Goal: Task Accomplishment & Management: Manage account settings

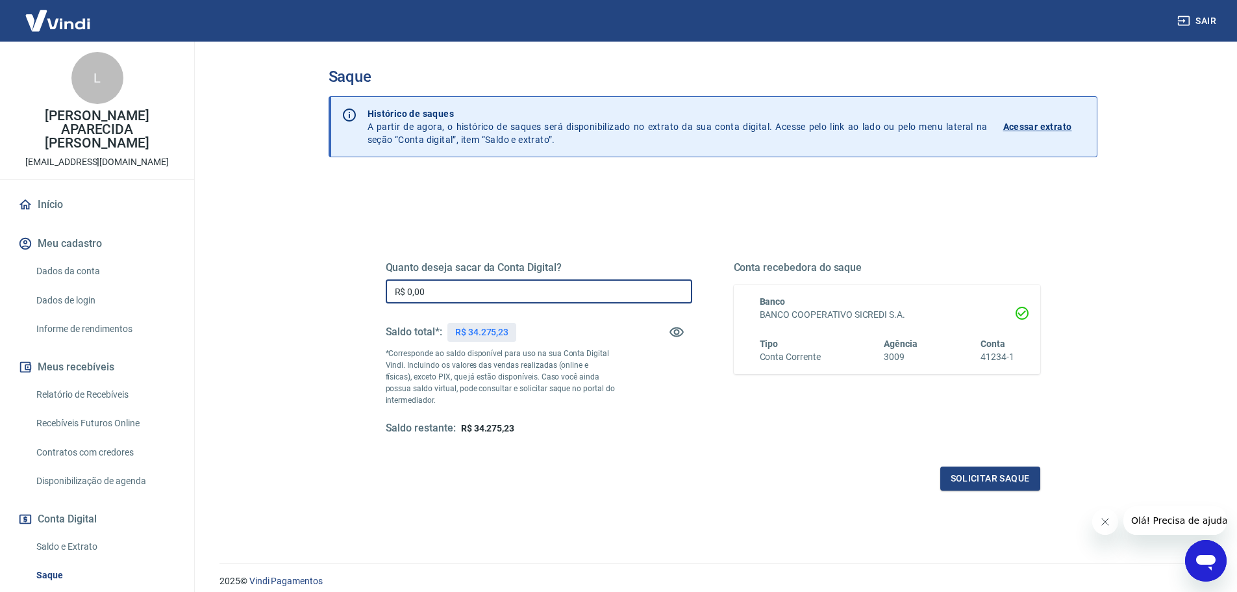
drag, startPoint x: 433, startPoint y: 289, endPoint x: 333, endPoint y: 291, distance: 100.0
click at [333, 291] on div "Quanto deseja sacar da Conta Digital? R$ 0,00 ​ Saldo total*: R$ 34.275,23 *Cor…" at bounding box center [713, 410] width 769 height 464
type input "R$ 34.275,23"
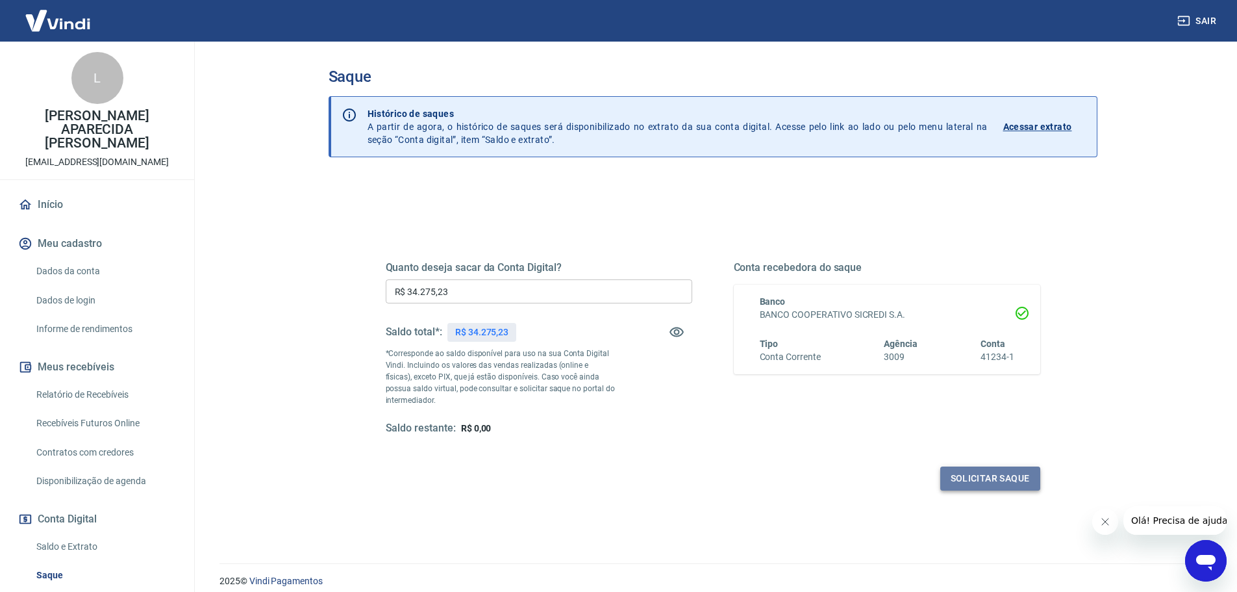
click at [969, 478] on button "Solicitar saque" at bounding box center [991, 478] width 100 height 24
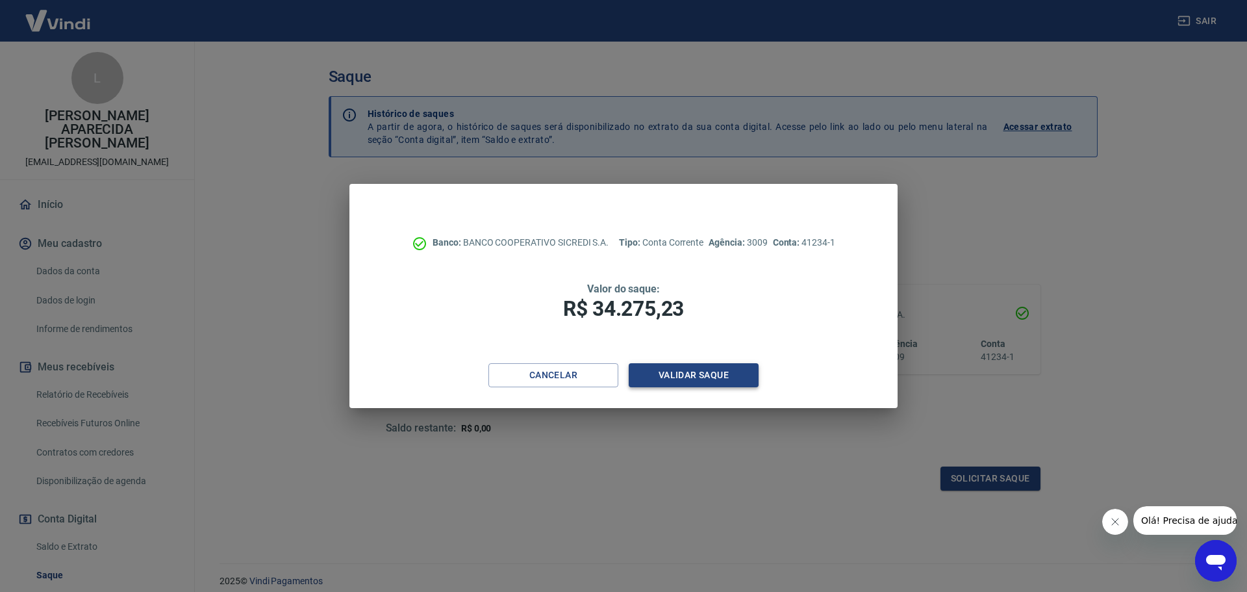
click at [704, 367] on button "Validar saque" at bounding box center [694, 375] width 130 height 24
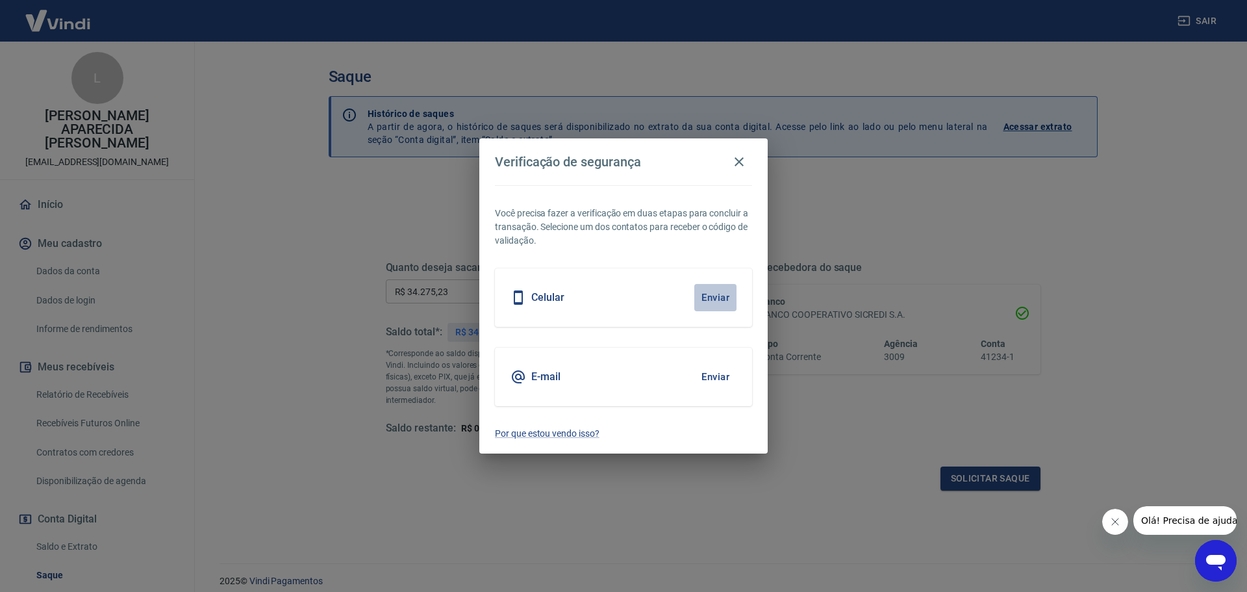
click at [721, 300] on button "Enviar" at bounding box center [715, 297] width 42 height 27
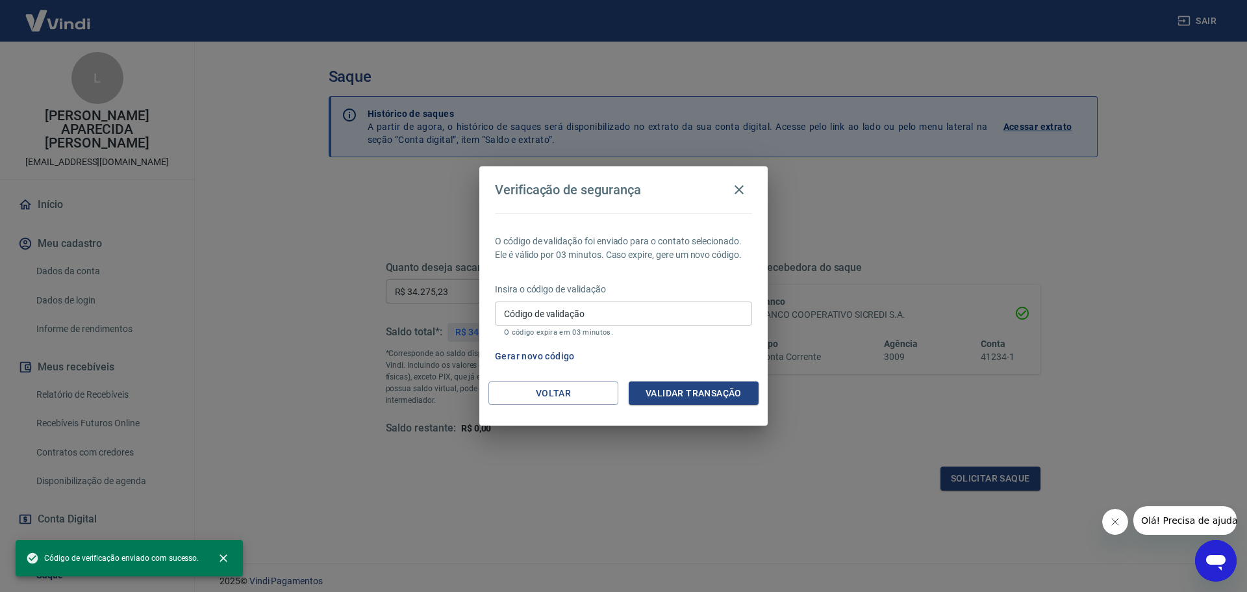
click at [545, 314] on input "Código de validação" at bounding box center [623, 313] width 257 height 24
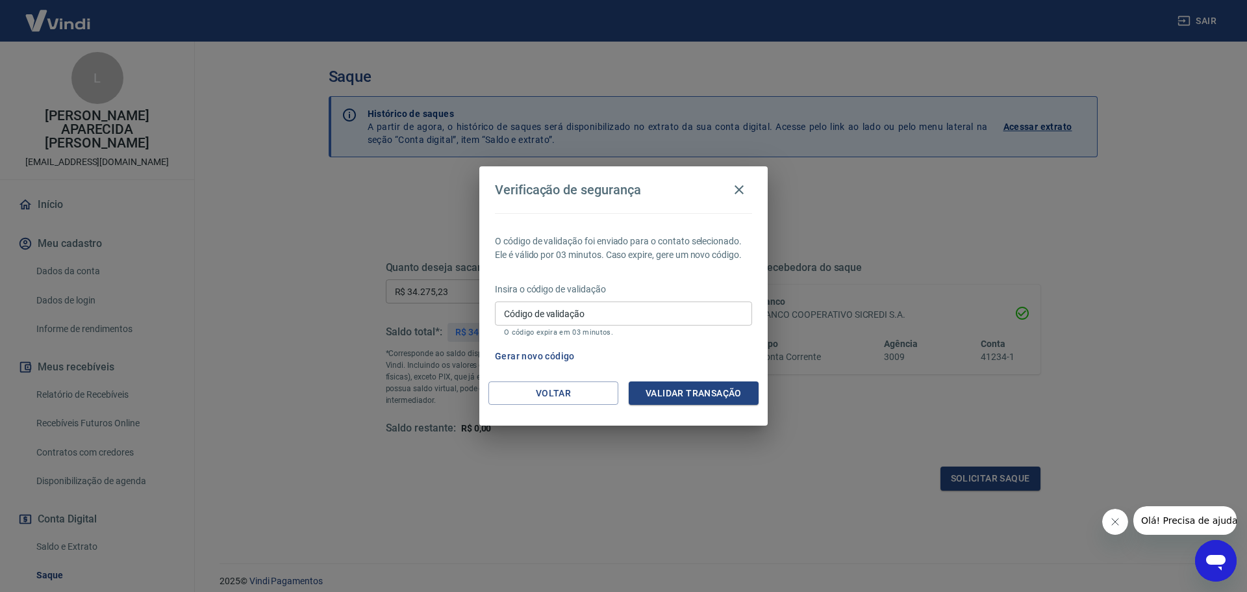
click at [540, 312] on div "Código de validação Código de validação O código expira em 03 minutos." at bounding box center [623, 318] width 257 height 35
click at [550, 351] on button "Gerar novo código" at bounding box center [535, 356] width 90 height 24
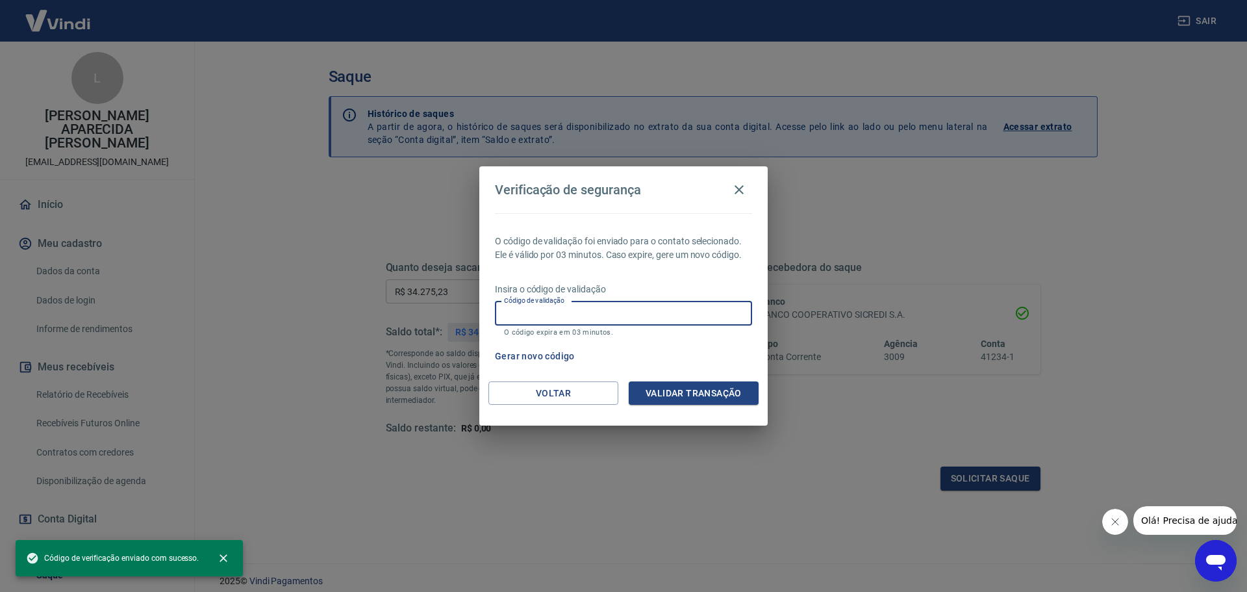
click at [531, 310] on input "Código de validação" at bounding box center [623, 313] width 257 height 24
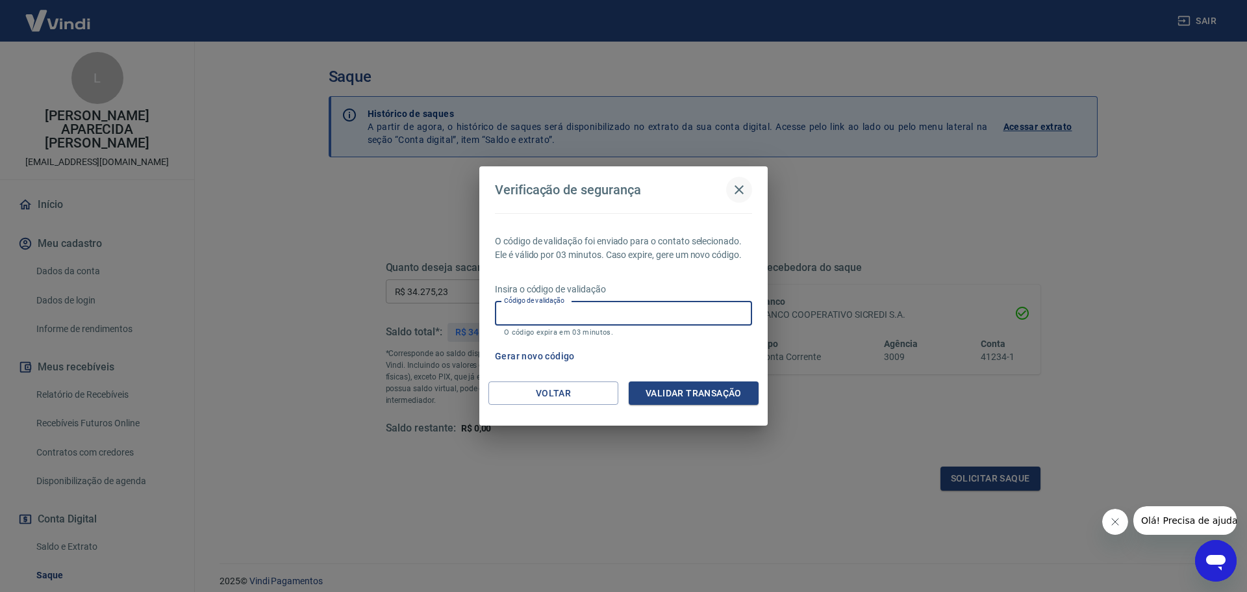
click at [739, 191] on icon "button" at bounding box center [739, 190] width 16 height 16
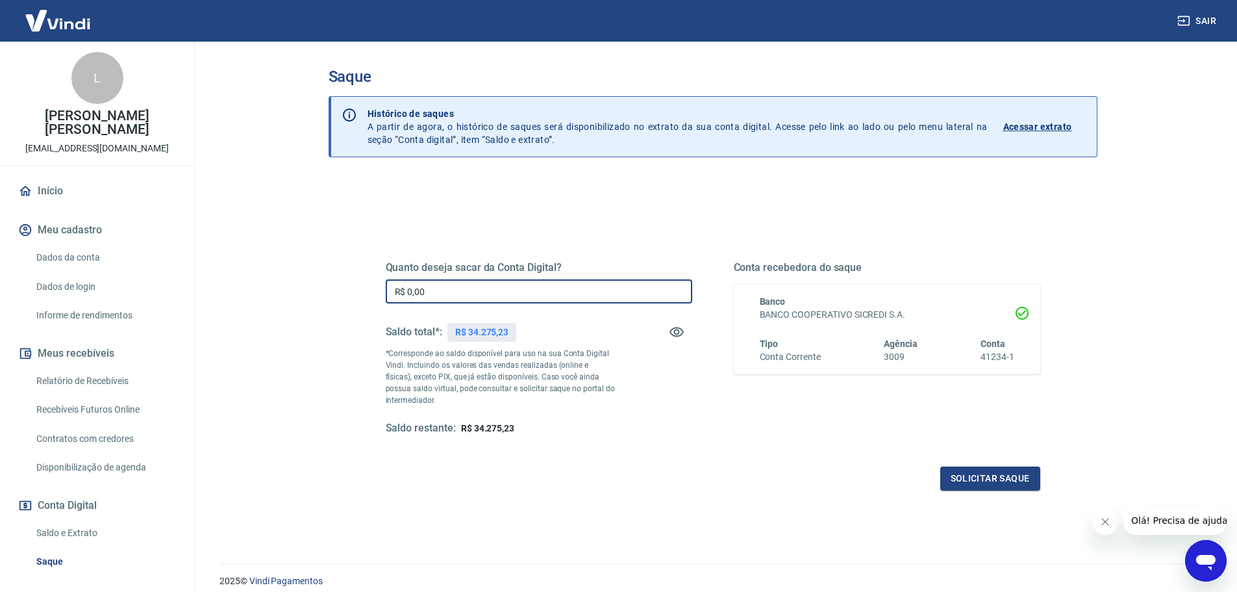
click at [463, 291] on input "R$ 0,00" at bounding box center [539, 291] width 307 height 24
type input "R$ 34.275,23"
click at [957, 475] on button "Solicitar saque" at bounding box center [991, 478] width 100 height 24
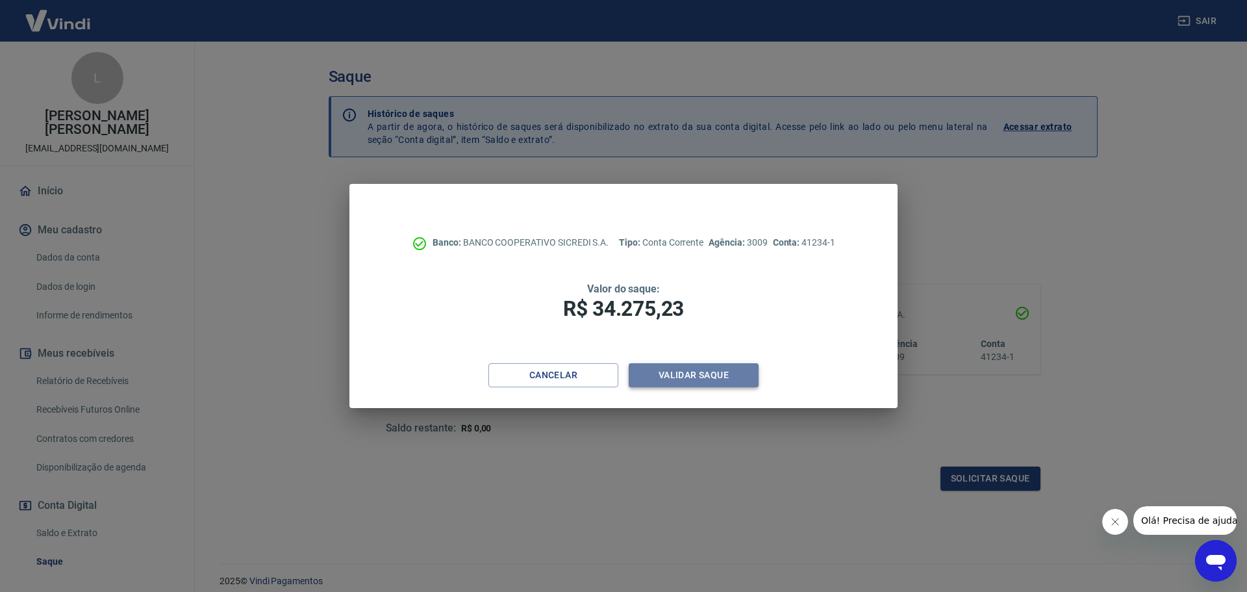
click at [708, 372] on button "Validar saque" at bounding box center [694, 375] width 130 height 24
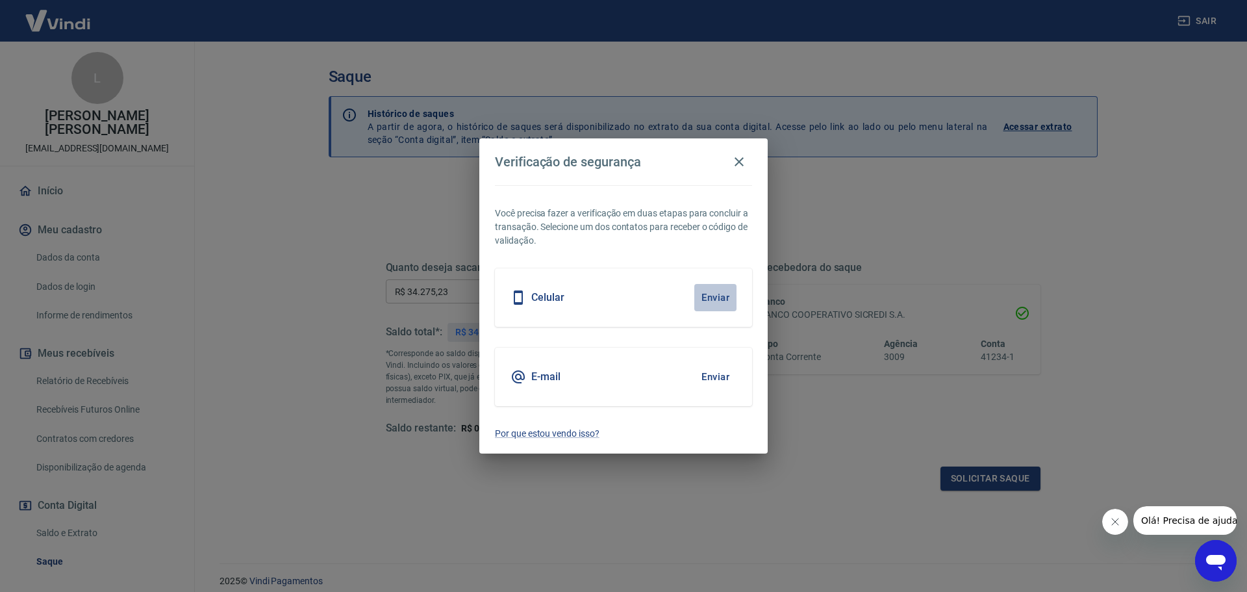
click at [716, 298] on button "Enviar" at bounding box center [715, 297] width 42 height 27
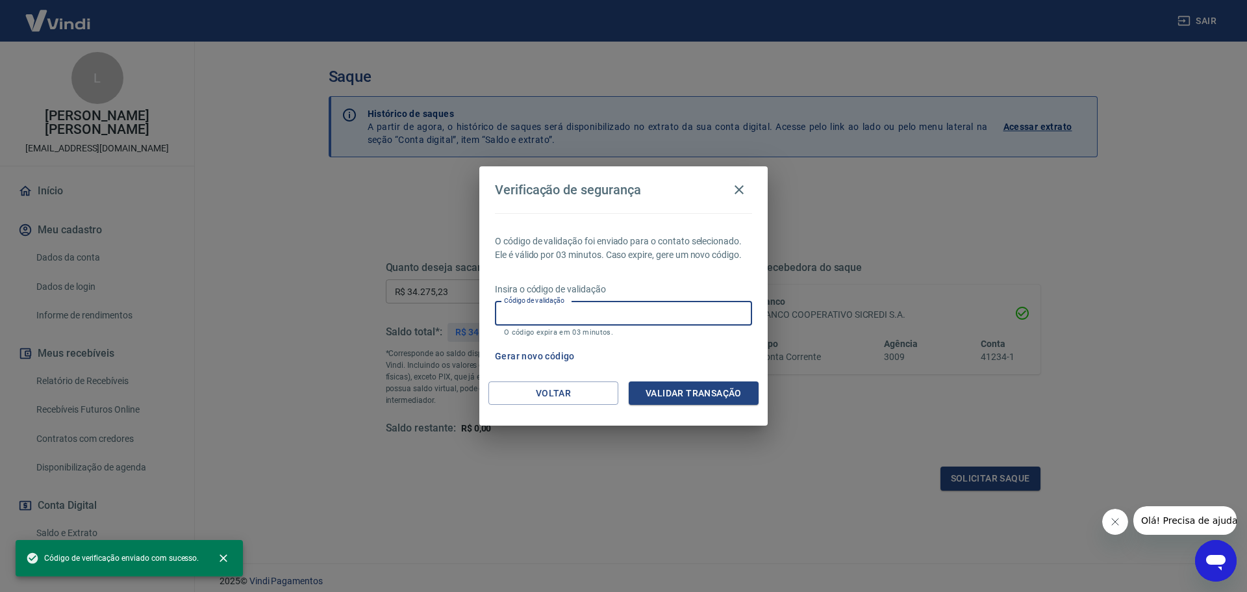
click at [594, 317] on input "Código de validação" at bounding box center [623, 313] width 257 height 24
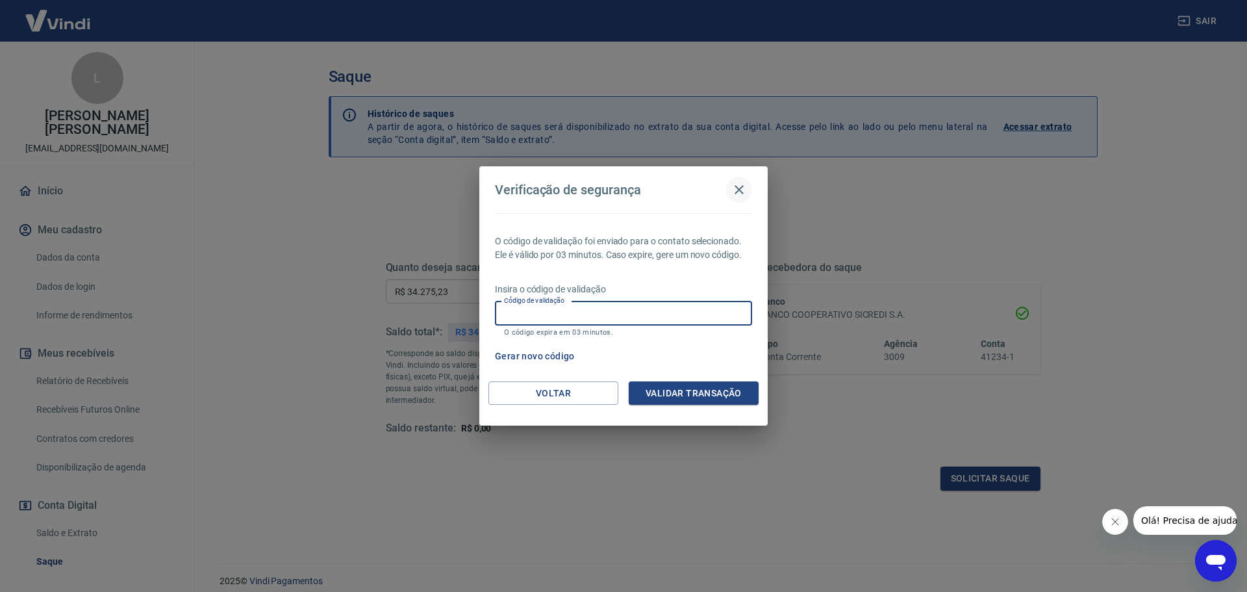
click at [736, 187] on icon "button" at bounding box center [739, 189] width 9 height 9
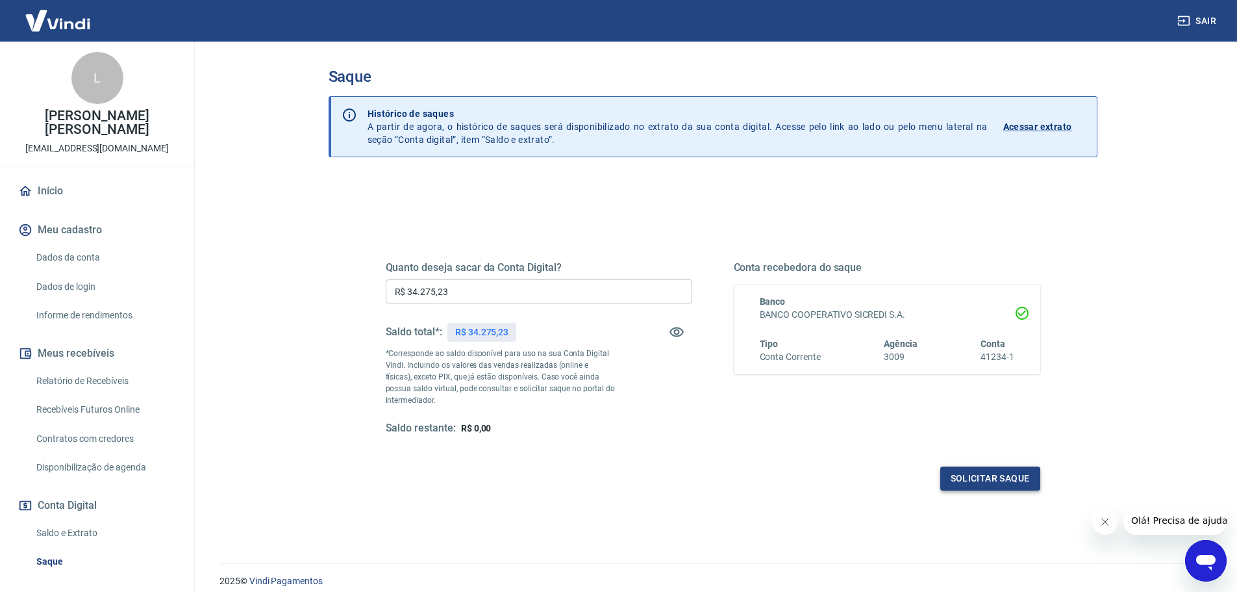
click at [974, 482] on button "Solicitar saque" at bounding box center [991, 478] width 100 height 24
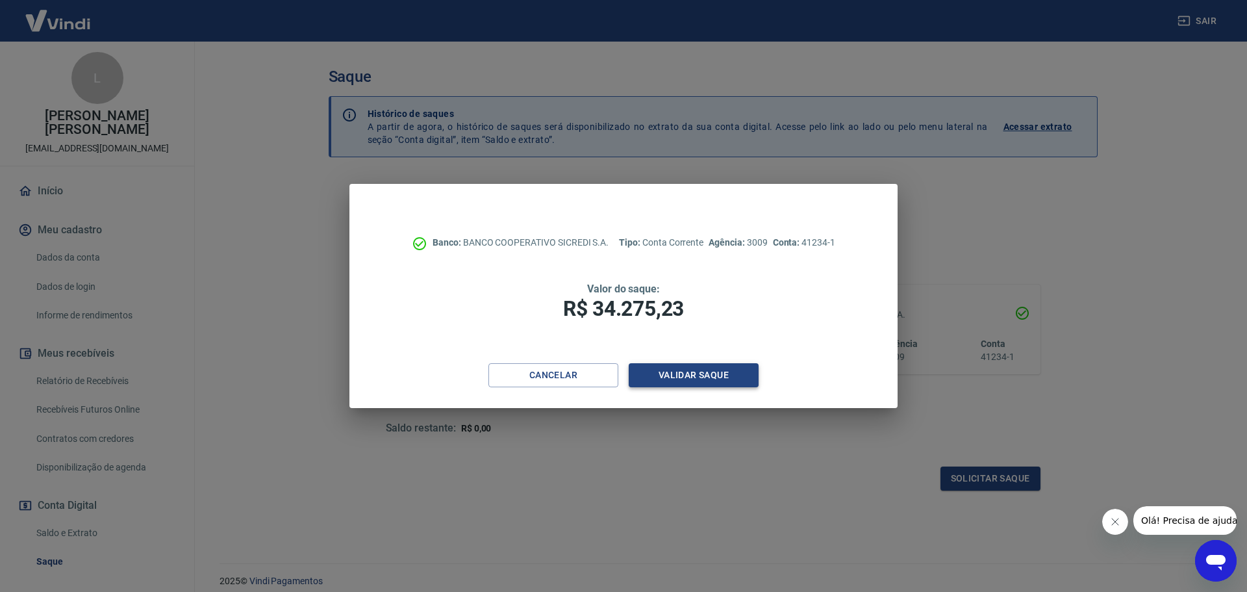
click at [685, 378] on button "Validar saque" at bounding box center [694, 375] width 130 height 24
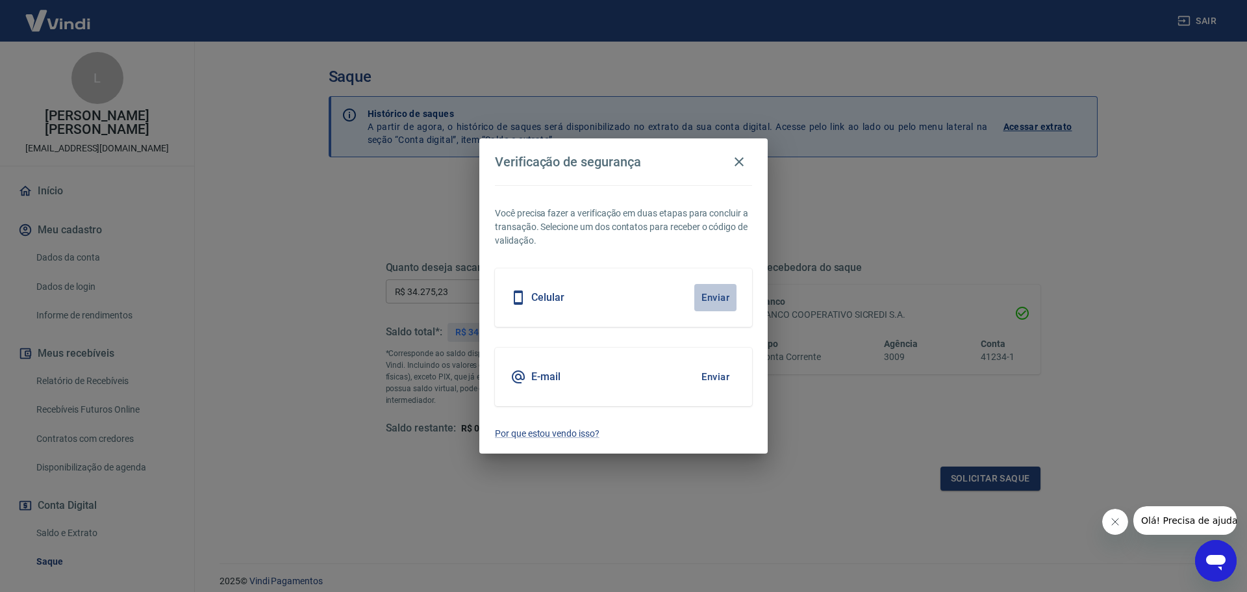
click at [712, 296] on button "Enviar" at bounding box center [715, 297] width 42 height 27
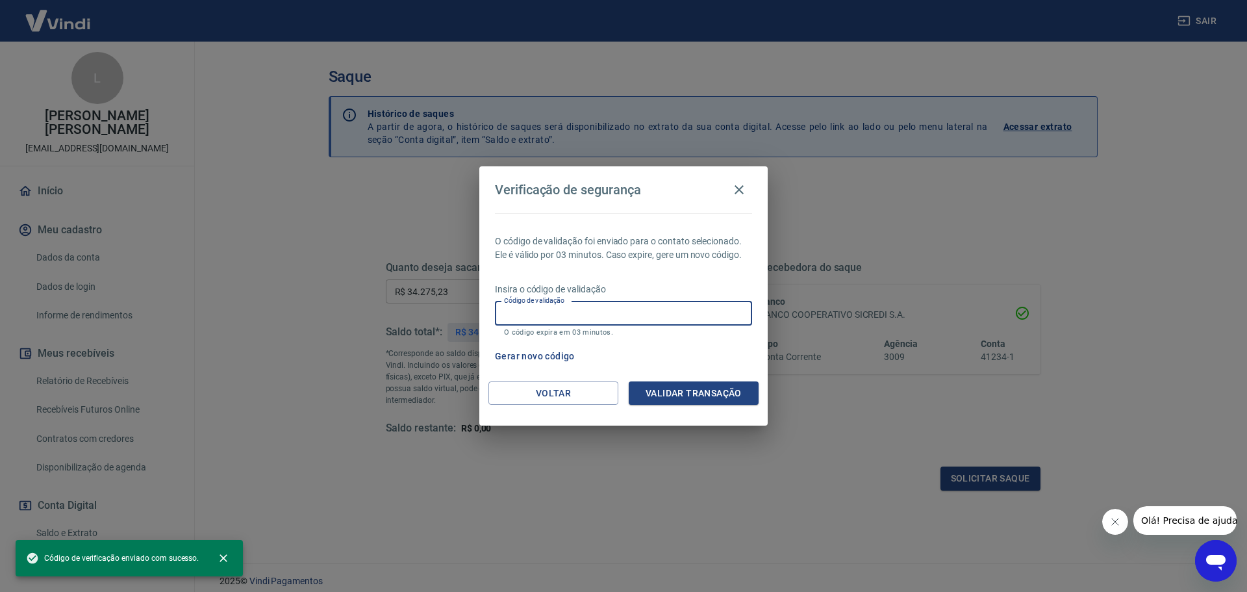
click at [639, 315] on input "Código de validação" at bounding box center [623, 313] width 257 height 24
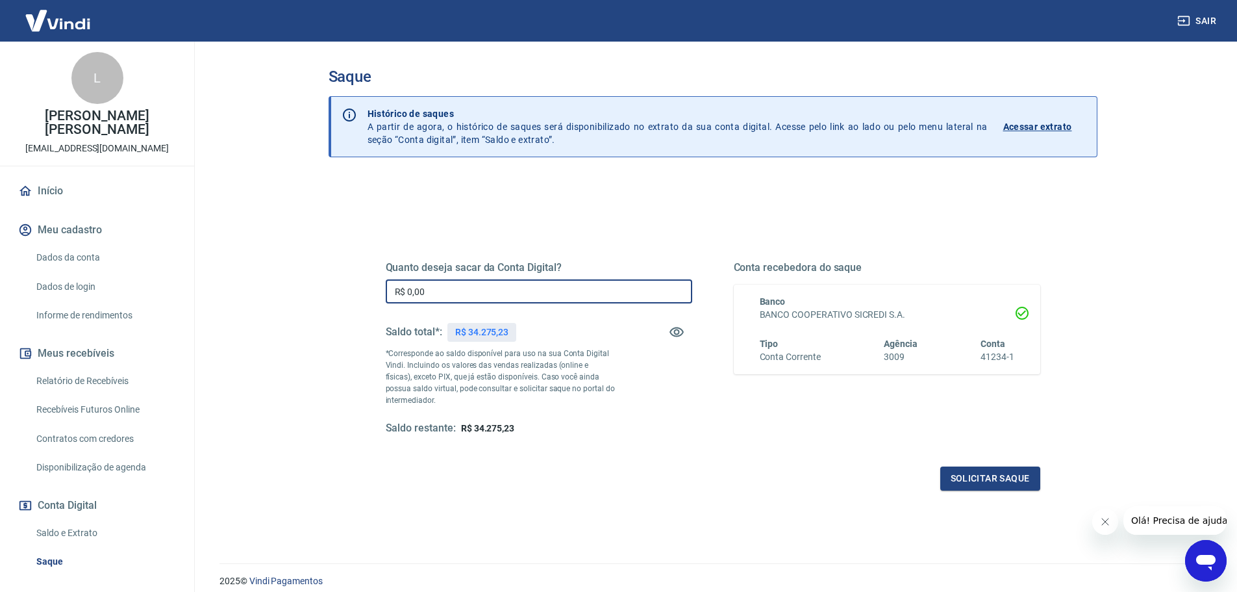
click at [525, 290] on input "R$ 0,00" at bounding box center [539, 291] width 307 height 24
type input "R$ 34.275,23"
click at [963, 477] on button "Solicitar saque" at bounding box center [991, 478] width 100 height 24
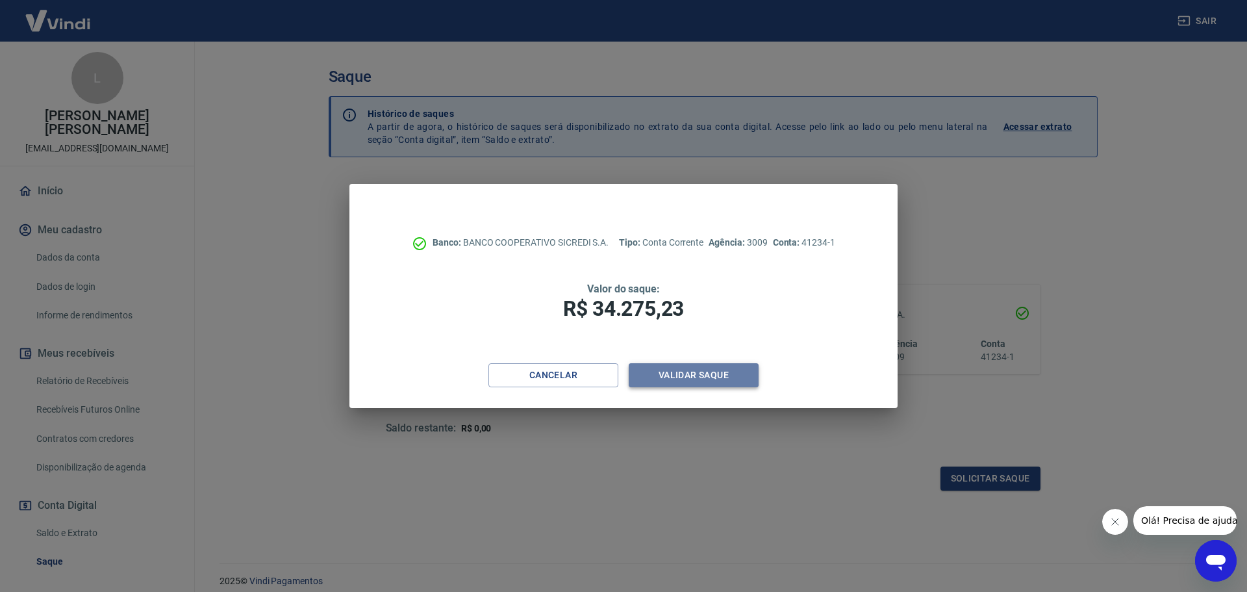
click at [694, 373] on button "Validar saque" at bounding box center [694, 375] width 130 height 24
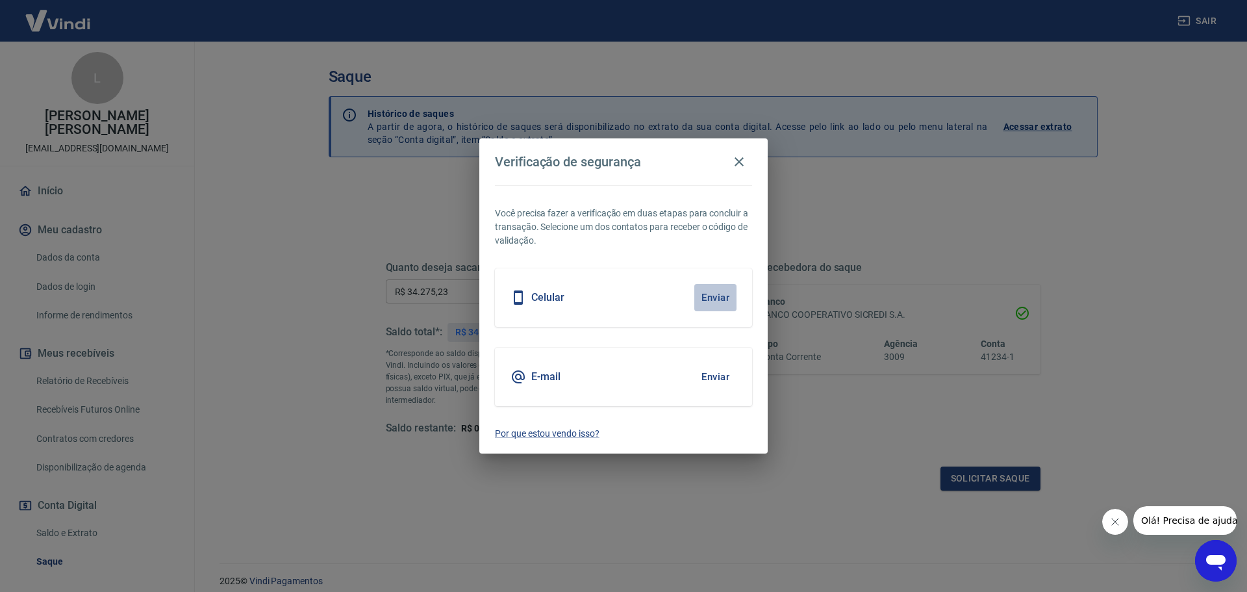
click at [711, 299] on button "Enviar" at bounding box center [715, 297] width 42 height 27
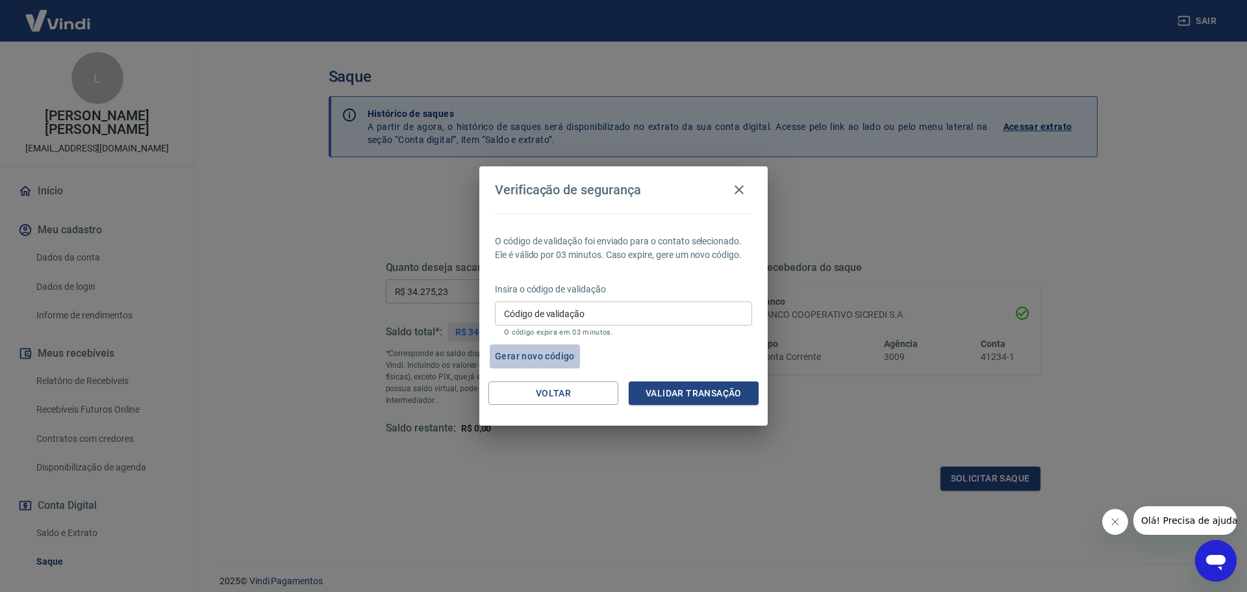
click at [549, 350] on button "Gerar novo código" at bounding box center [535, 356] width 90 height 24
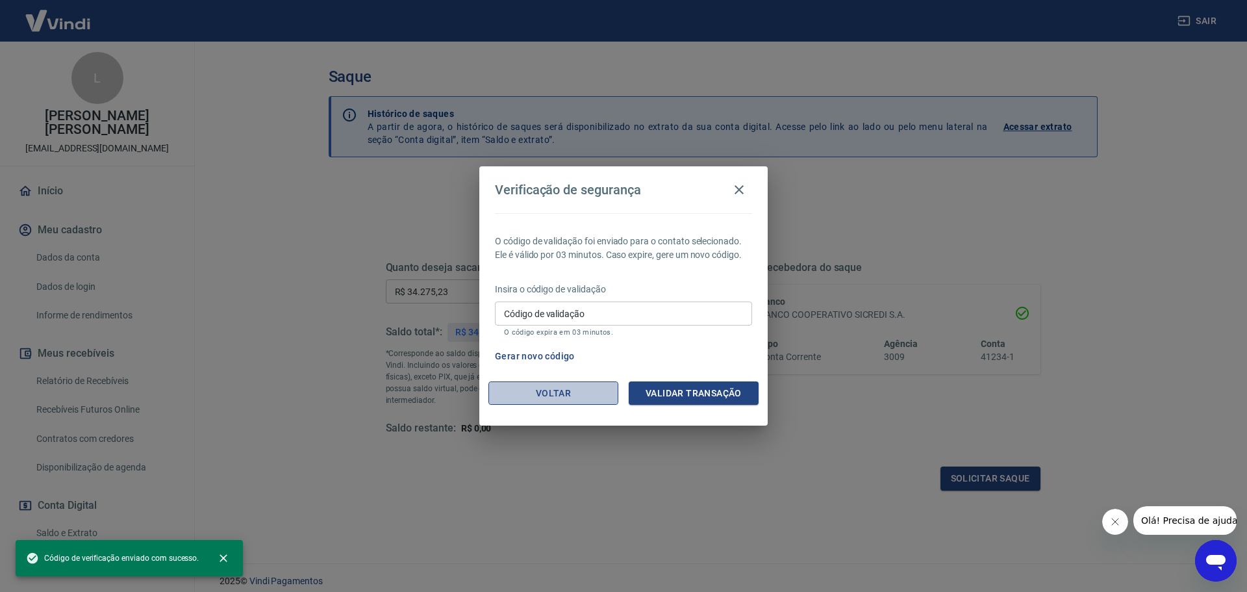
click at [566, 394] on button "Voltar" at bounding box center [553, 393] width 130 height 24
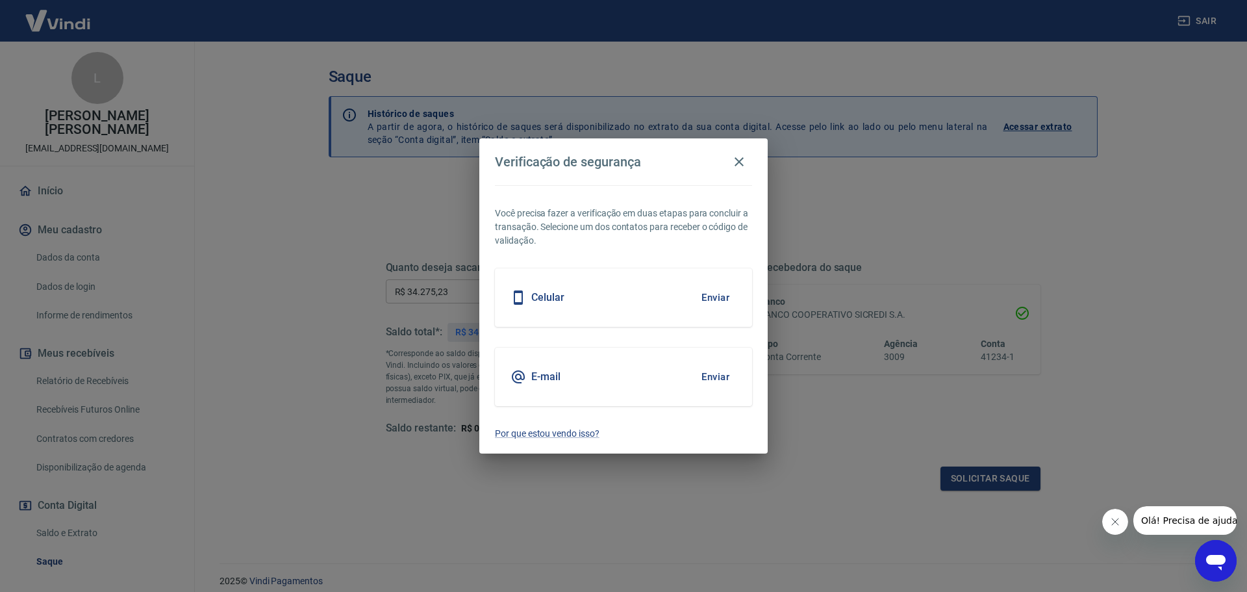
click at [714, 375] on button "Enviar" at bounding box center [715, 376] width 42 height 27
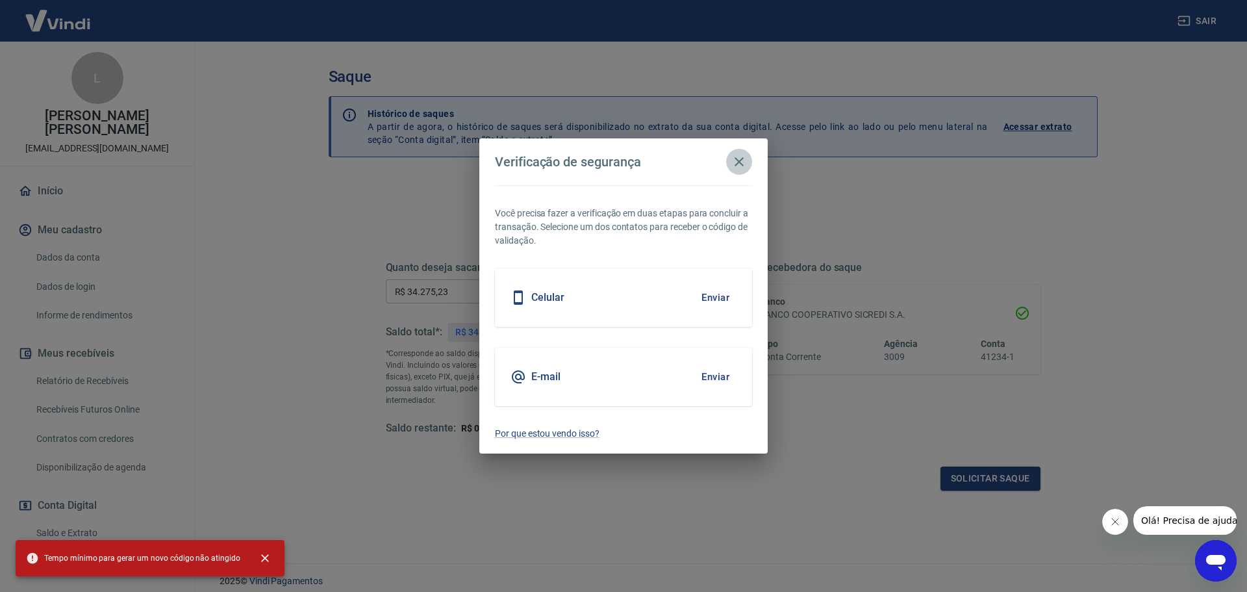
click at [741, 156] on icon "button" at bounding box center [739, 162] width 16 height 16
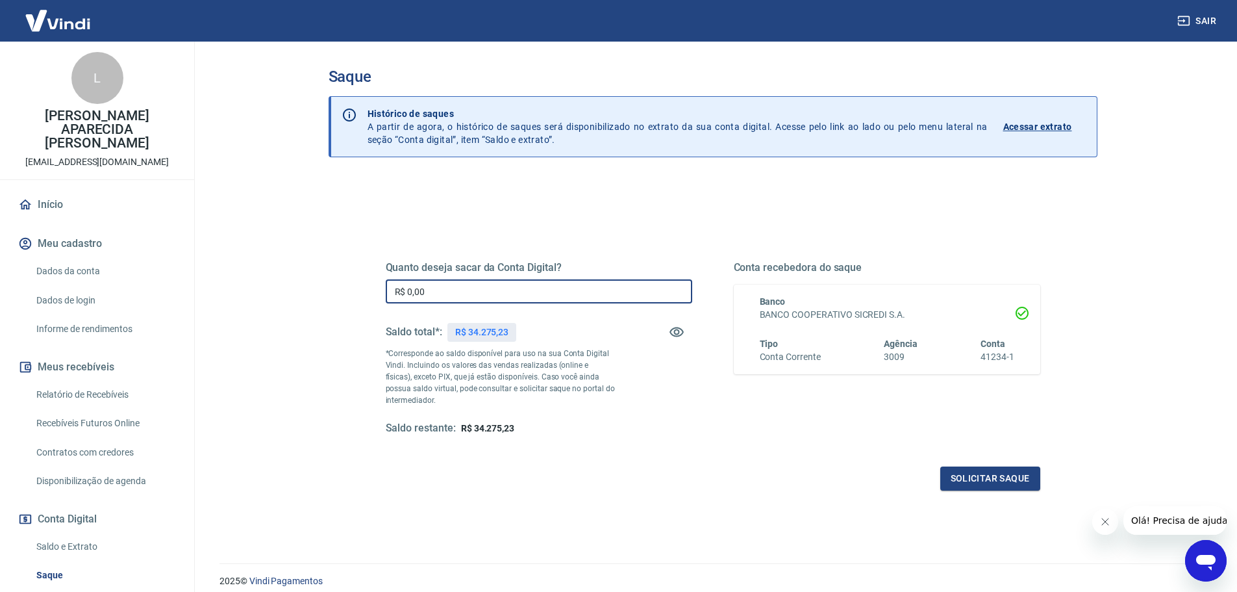
click at [420, 287] on input "R$ 0,00" at bounding box center [539, 291] width 307 height 24
type input "R$ 34.275,23"
click at [970, 471] on button "Solicitar saque" at bounding box center [991, 478] width 100 height 24
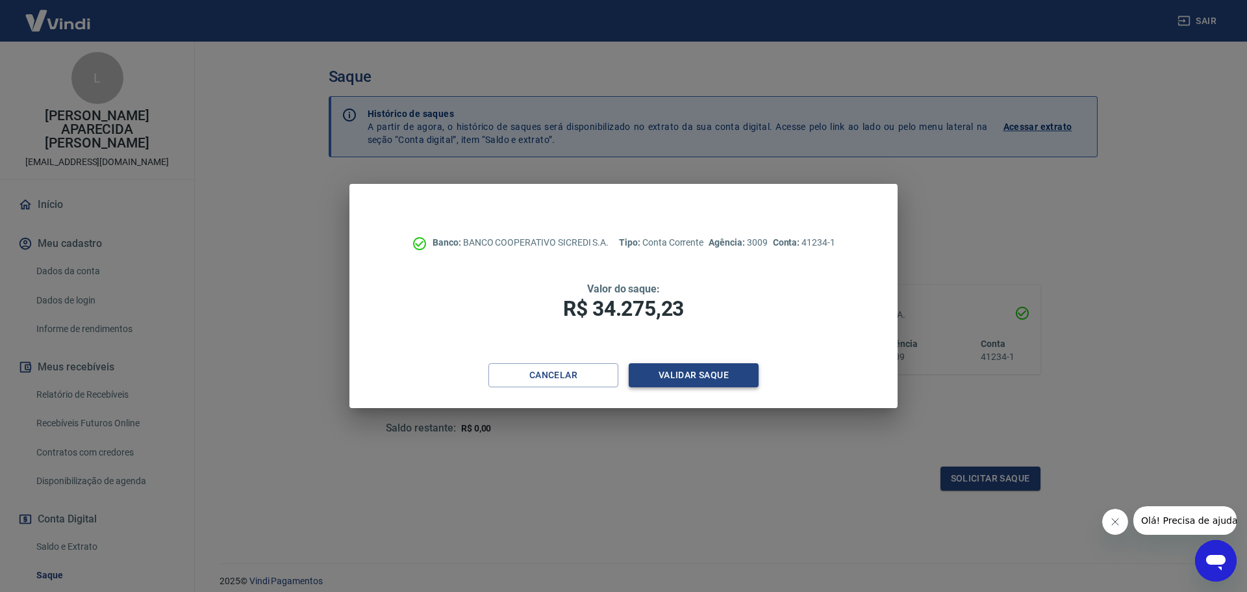
click at [720, 376] on button "Validar saque" at bounding box center [694, 375] width 130 height 24
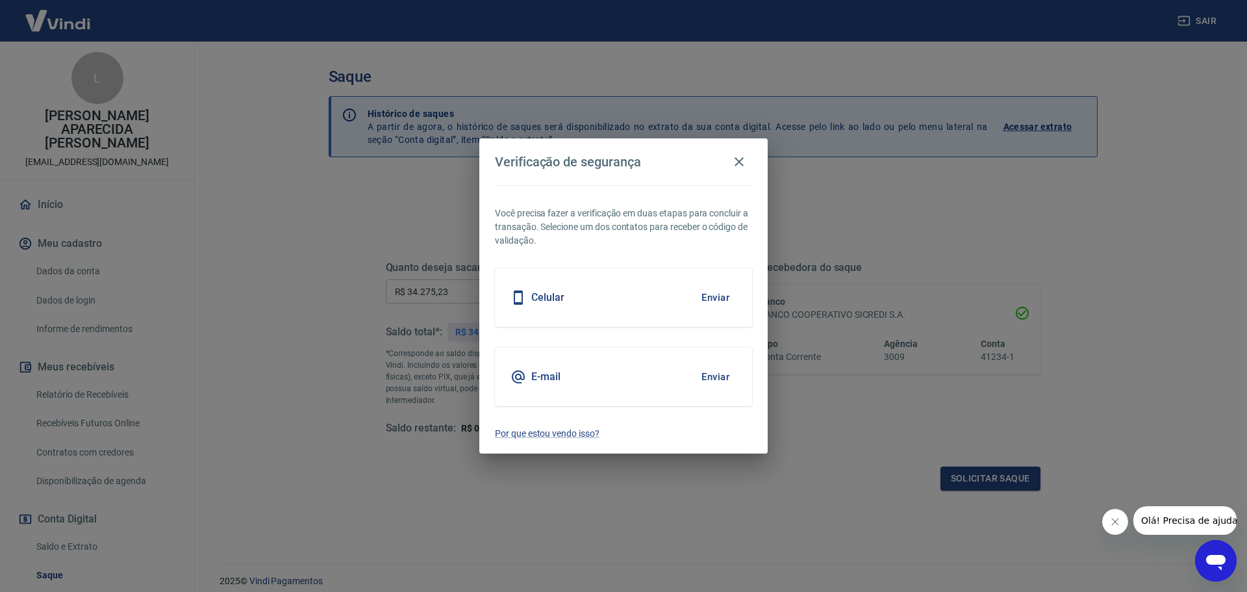
click at [722, 378] on button "Enviar" at bounding box center [715, 376] width 42 height 27
click at [716, 372] on button "Enviar" at bounding box center [715, 376] width 42 height 27
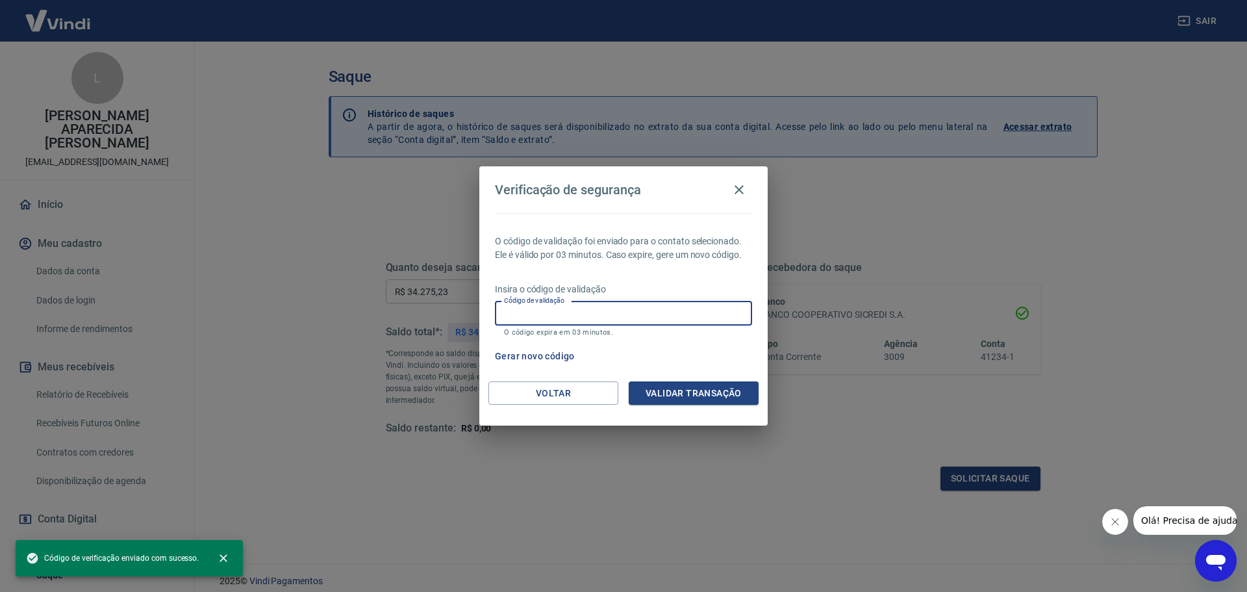
click at [628, 313] on input "Código de validação" at bounding box center [623, 313] width 257 height 24
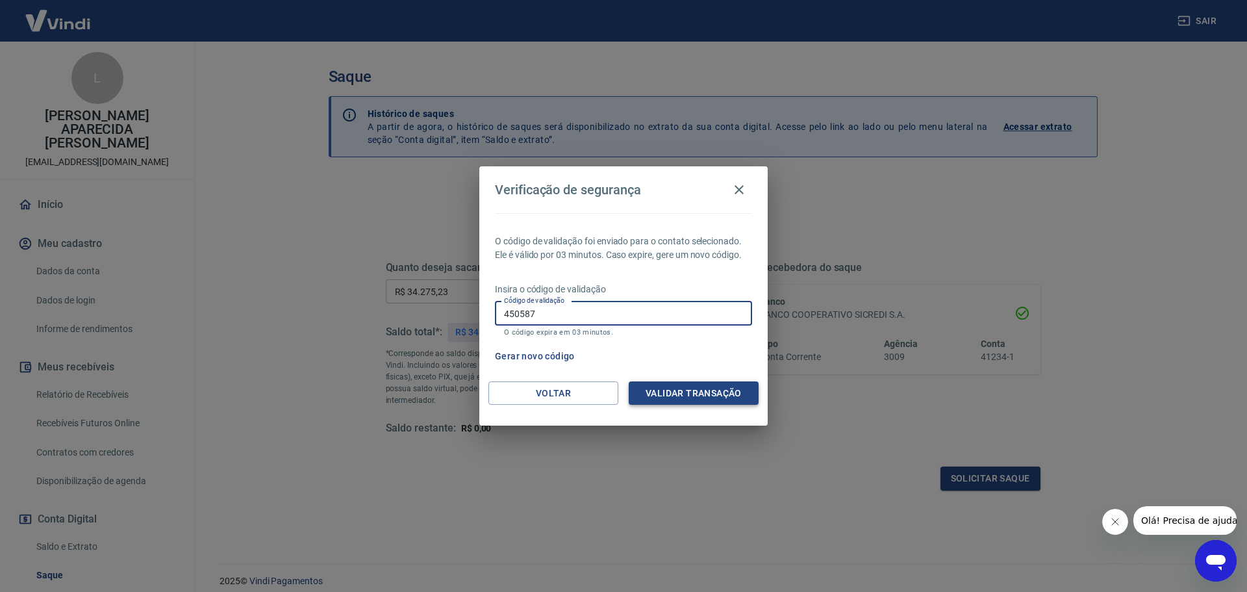
type input "450587"
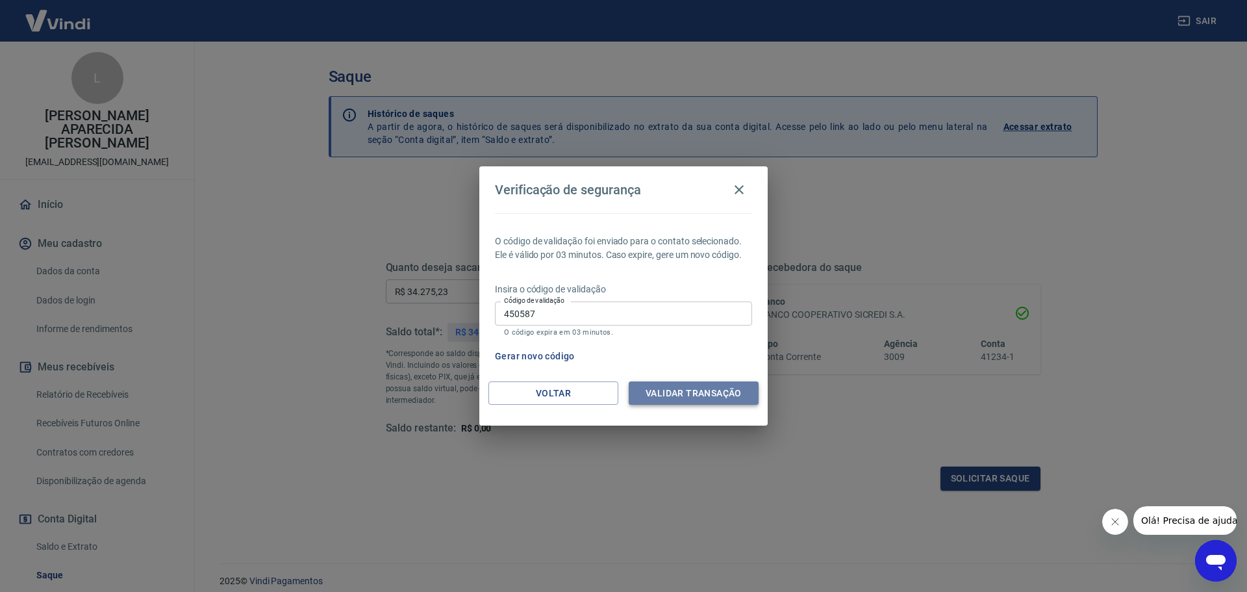
click at [714, 390] on button "Validar transação" at bounding box center [694, 393] width 130 height 24
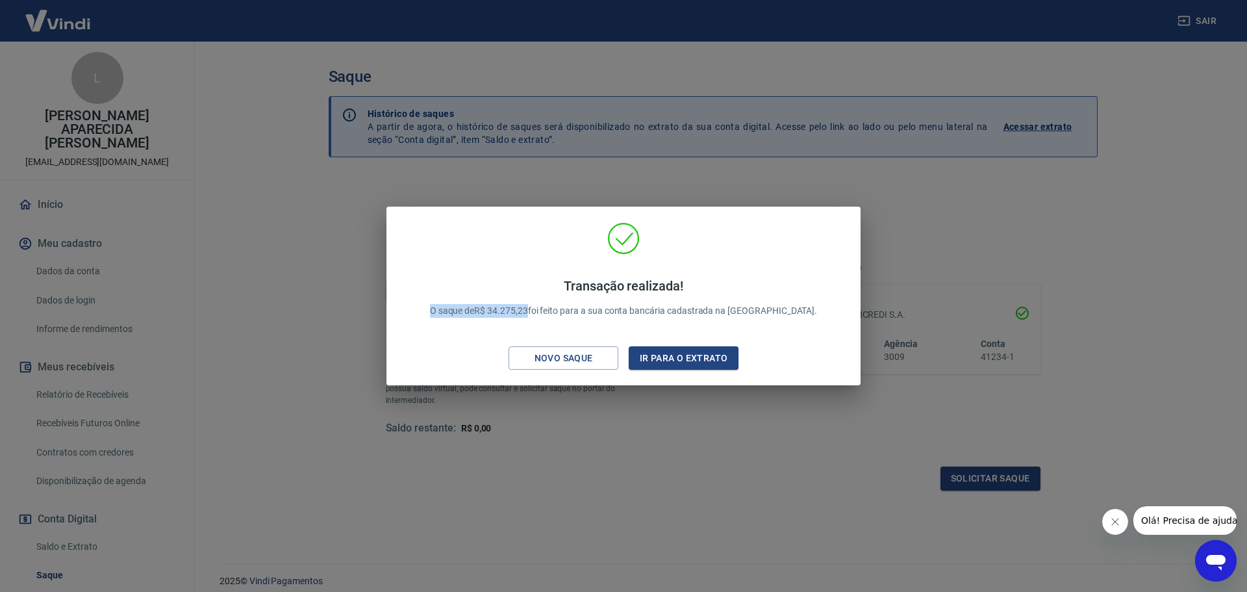
drag, startPoint x: 461, startPoint y: 312, endPoint x: 562, endPoint y: 315, distance: 101.4
click at [562, 315] on div "Transação realizada! O saque de R$ 34.275,23 foi feito para a sua conta bancári…" at bounding box center [623, 298] width 419 height 66
copy p "O saque de R$ 34.275,23"
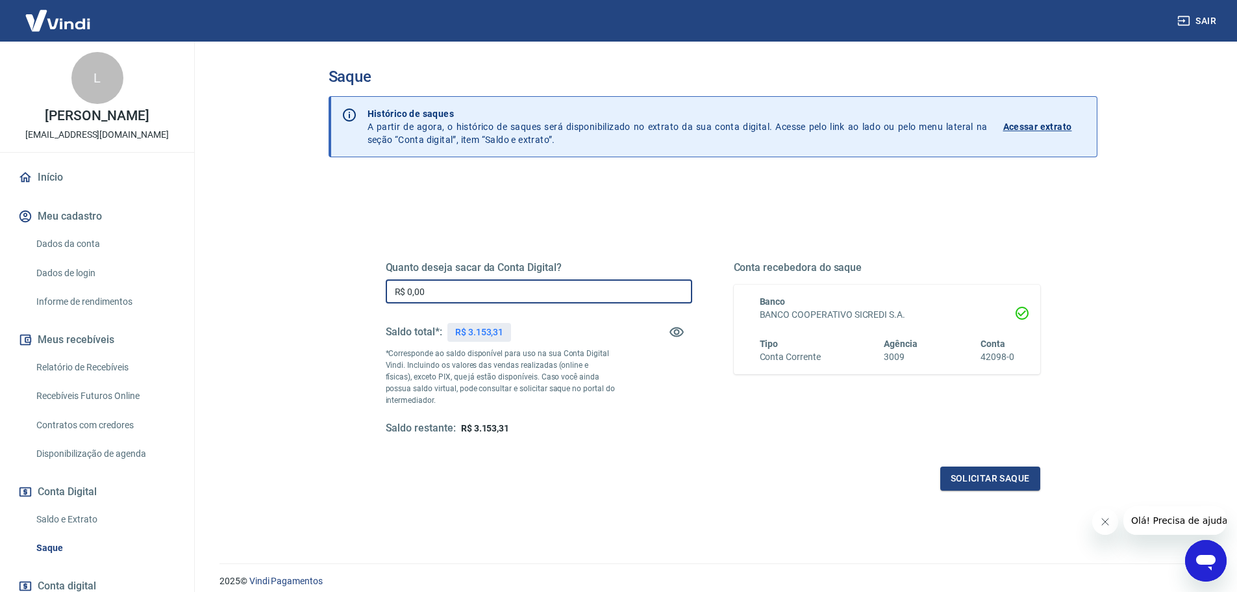
click at [470, 285] on input "R$ 0,00" at bounding box center [539, 291] width 307 height 24
type input "R$ 3.153,31"
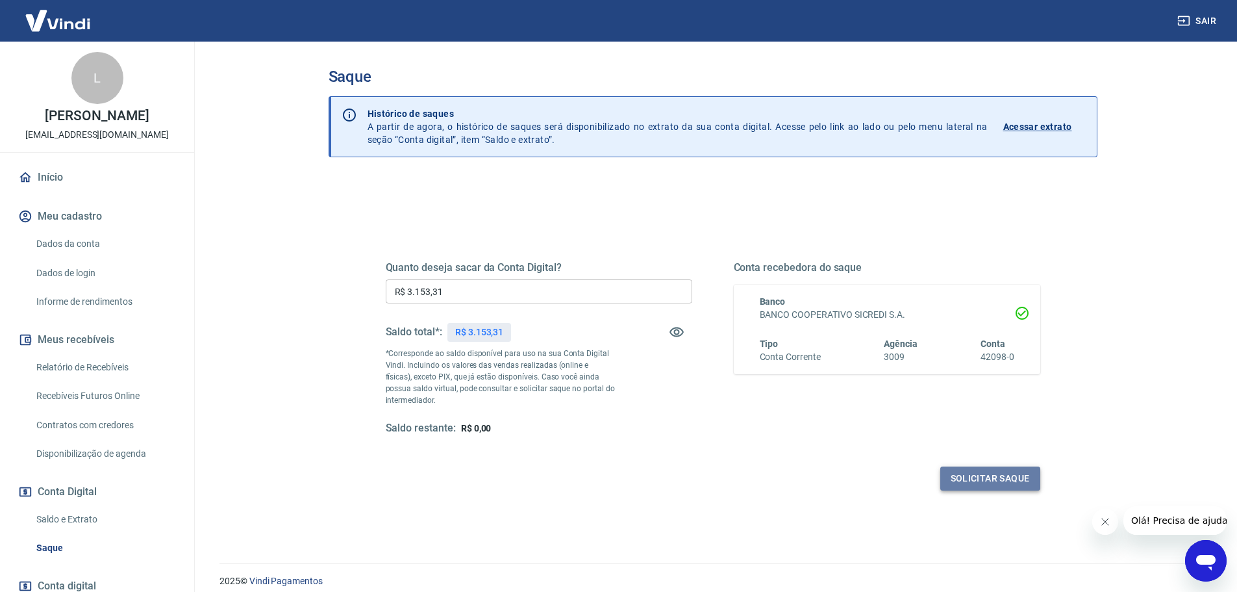
click at [955, 479] on button "Solicitar saque" at bounding box center [991, 478] width 100 height 24
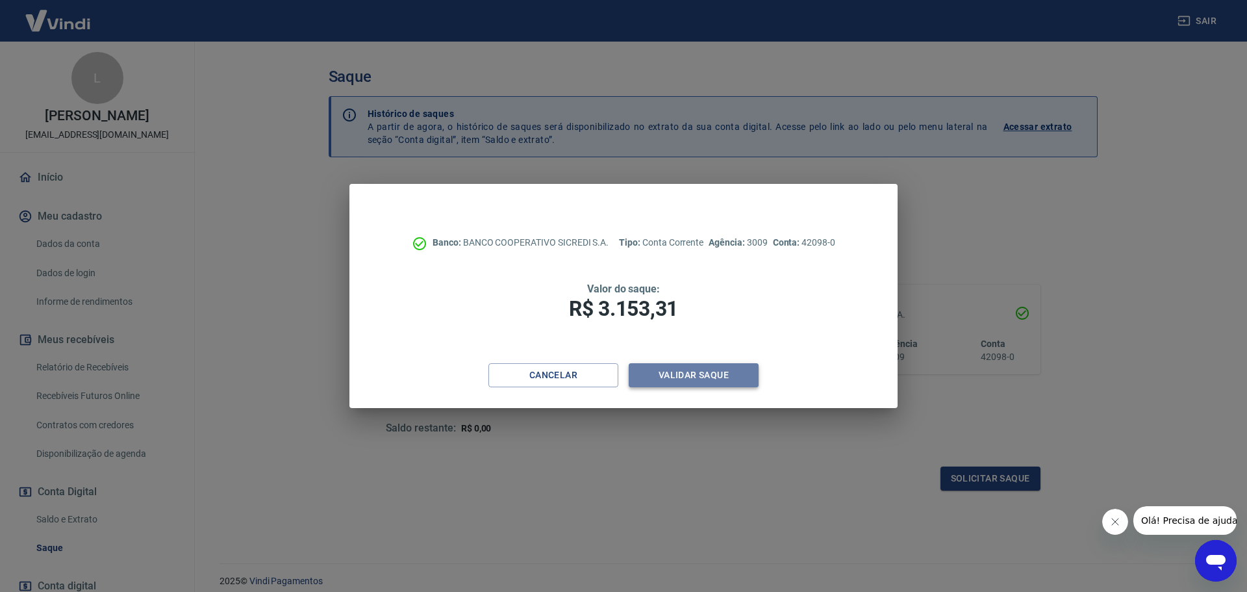
click at [664, 370] on button "Validar saque" at bounding box center [694, 375] width 130 height 24
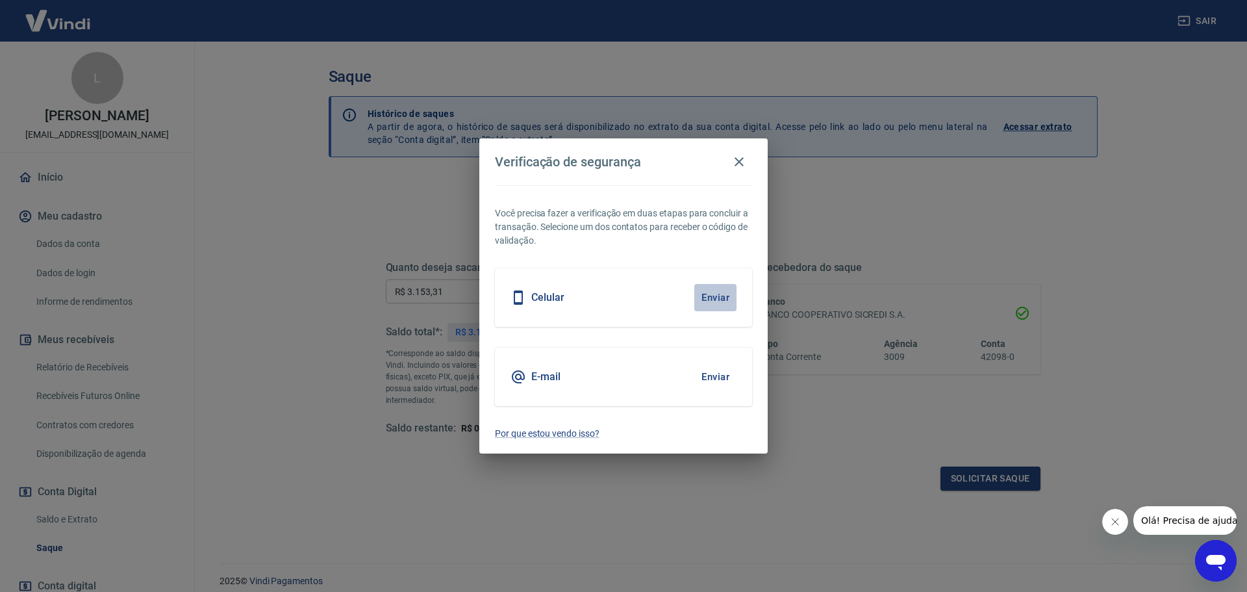
click at [707, 292] on button "Enviar" at bounding box center [715, 297] width 42 height 27
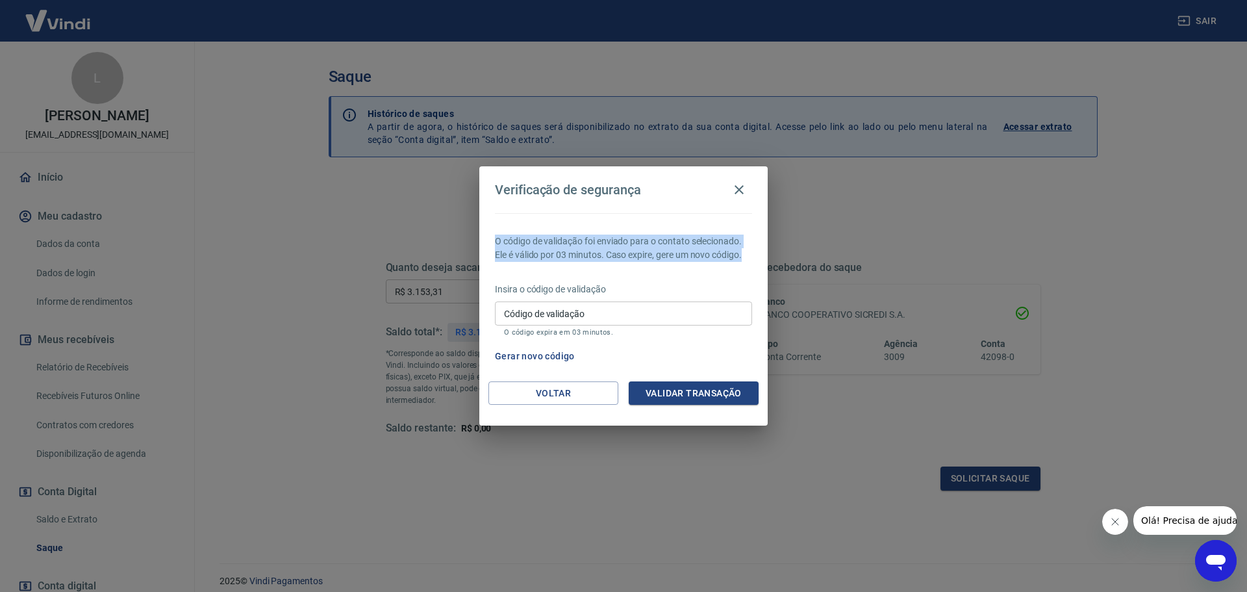
drag, startPoint x: 494, startPoint y: 238, endPoint x: 753, endPoint y: 253, distance: 259.6
click at [753, 253] on div "O código de validação foi enviado para o contato selecionado. Ele é válido por …" at bounding box center [623, 297] width 288 height 168
click at [742, 257] on p "O código de validação foi enviado para o contato selecionado. Ele é válido por …" at bounding box center [623, 247] width 257 height 27
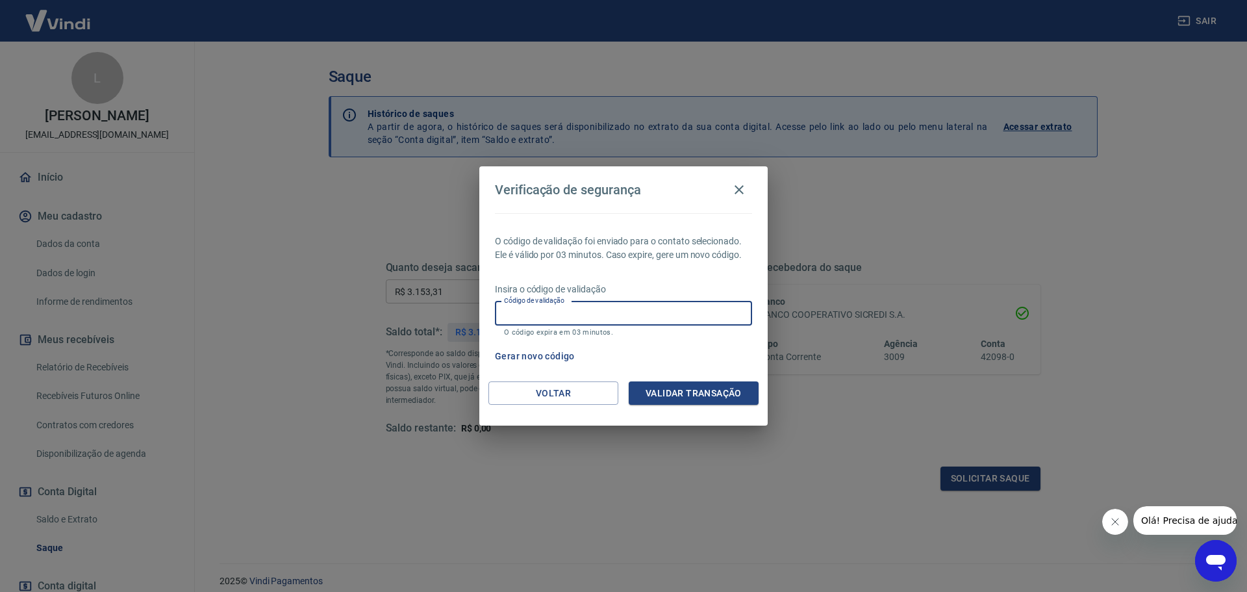
click at [594, 306] on input "Código de validação" at bounding box center [623, 313] width 257 height 24
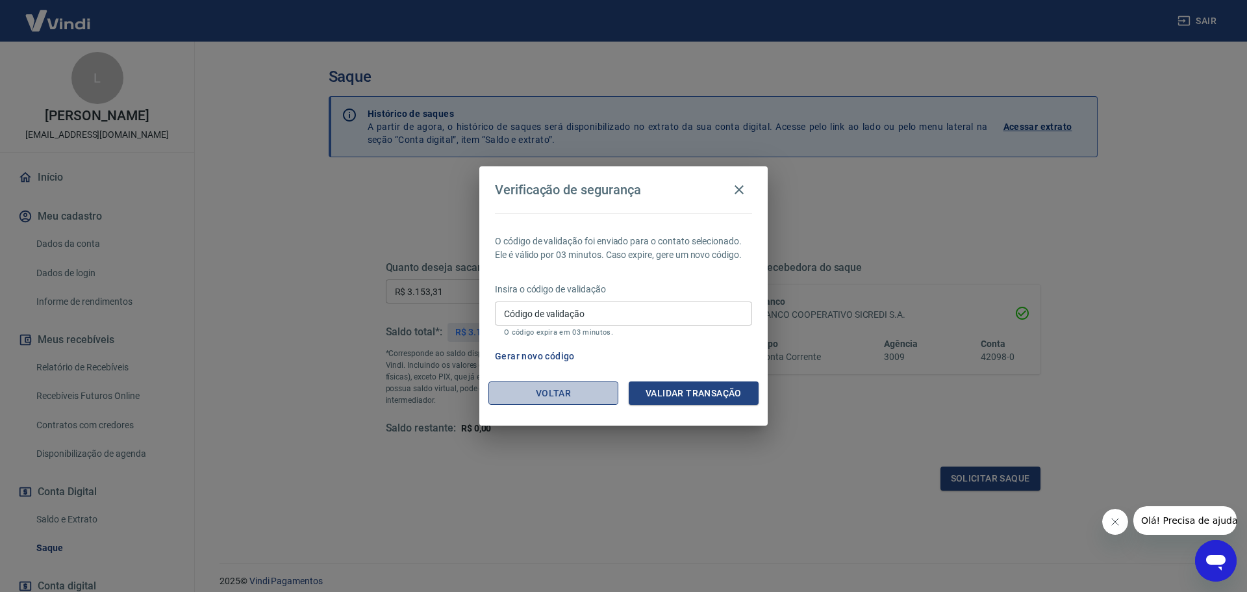
click at [588, 392] on button "Voltar" at bounding box center [553, 393] width 130 height 24
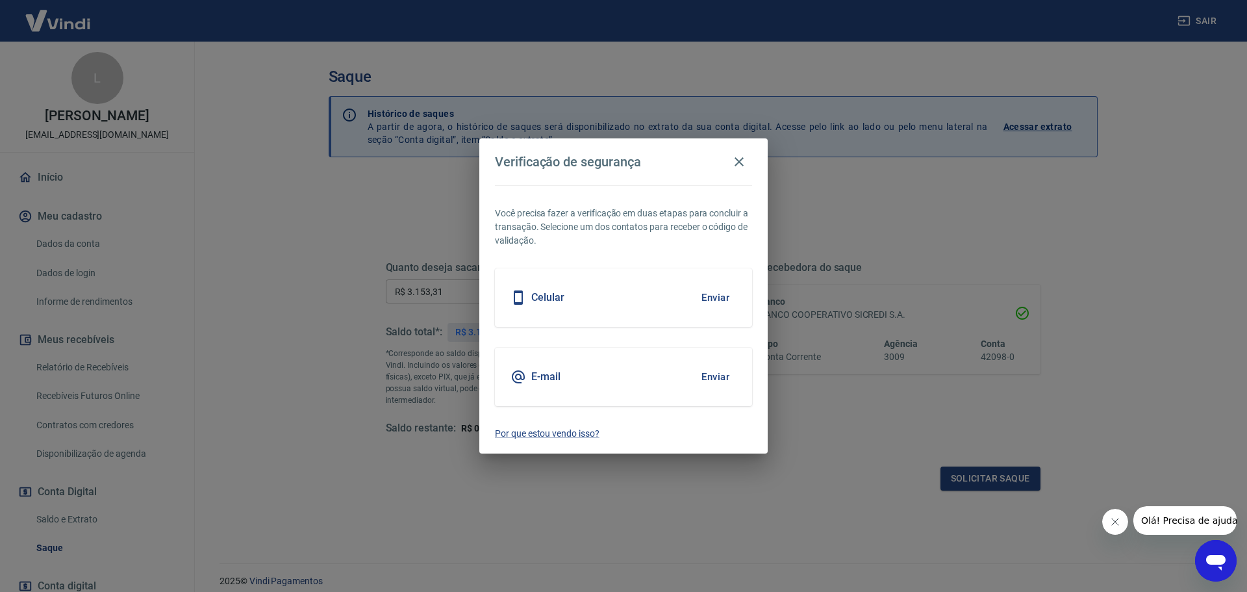
click at [714, 378] on button "Enviar" at bounding box center [715, 376] width 42 height 27
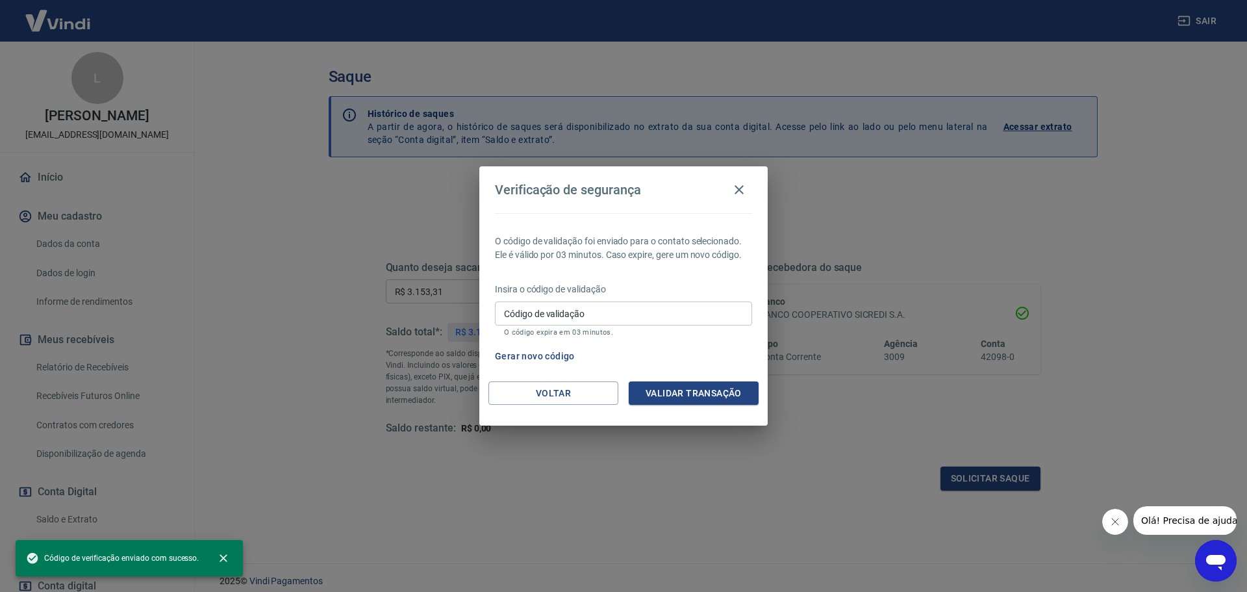
click at [544, 312] on input "Código de validação" at bounding box center [623, 313] width 257 height 24
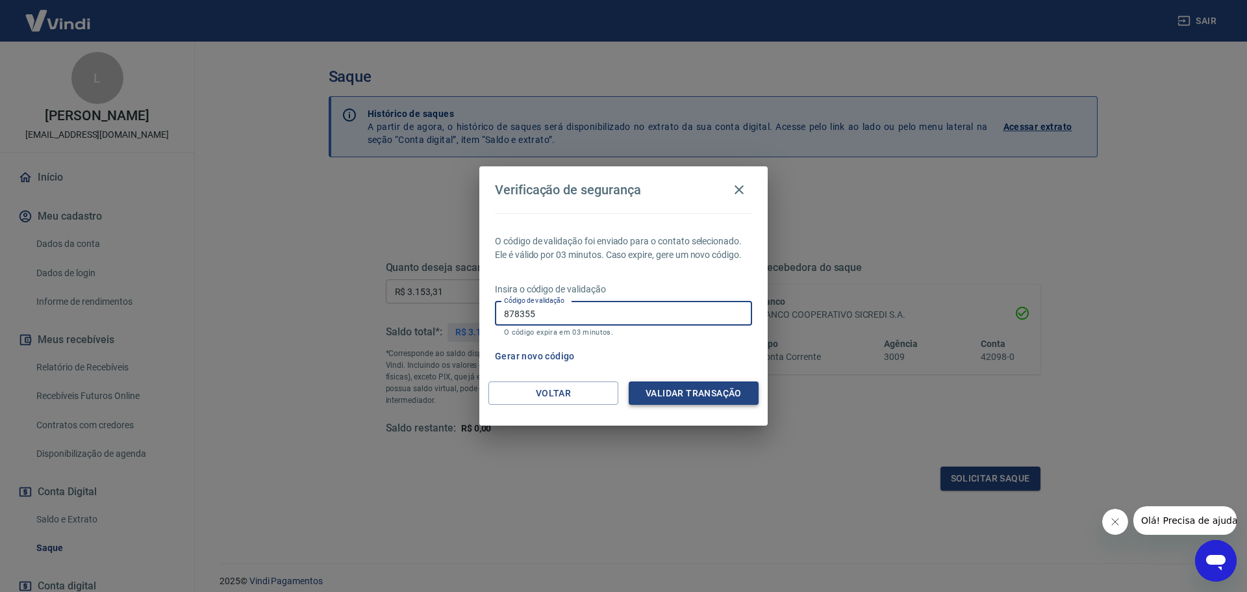
type input "878355"
click at [660, 389] on button "Validar transação" at bounding box center [694, 393] width 130 height 24
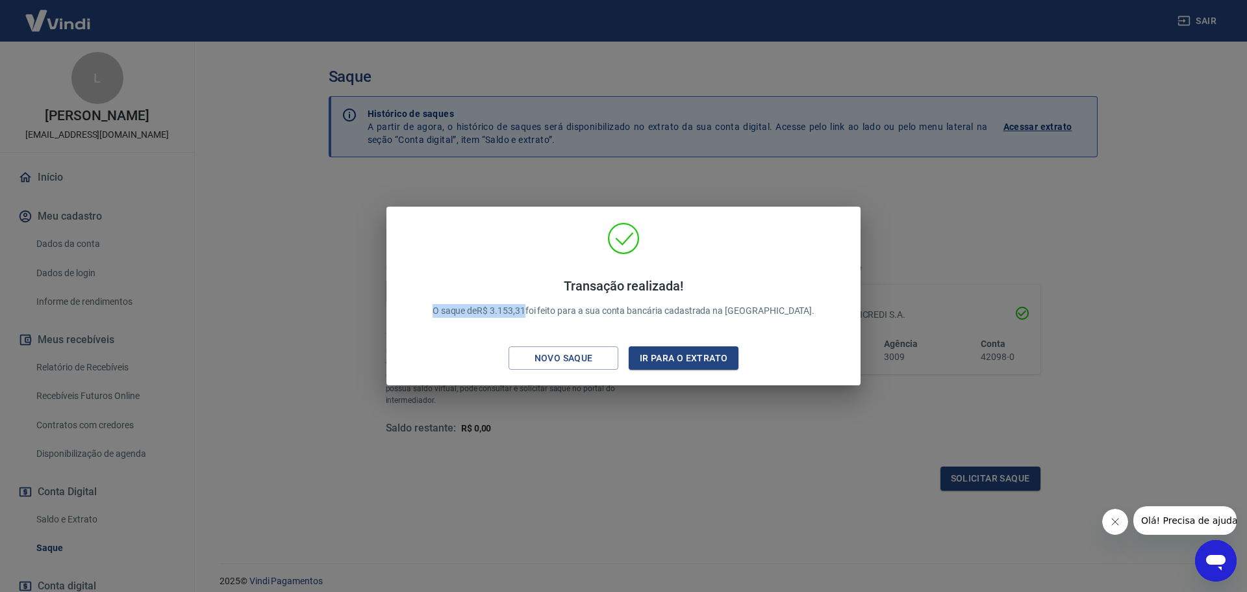
drag, startPoint x: 462, startPoint y: 309, endPoint x: 559, endPoint y: 310, distance: 96.1
click at [559, 310] on div "Transação realizada! O saque de R$ 3.153,31 foi feito para a sua conta bancária…" at bounding box center [624, 298] width 414 height 66
copy p "O saque de R$ 3.153,31"
